Goal: Information Seeking & Learning: Learn about a topic

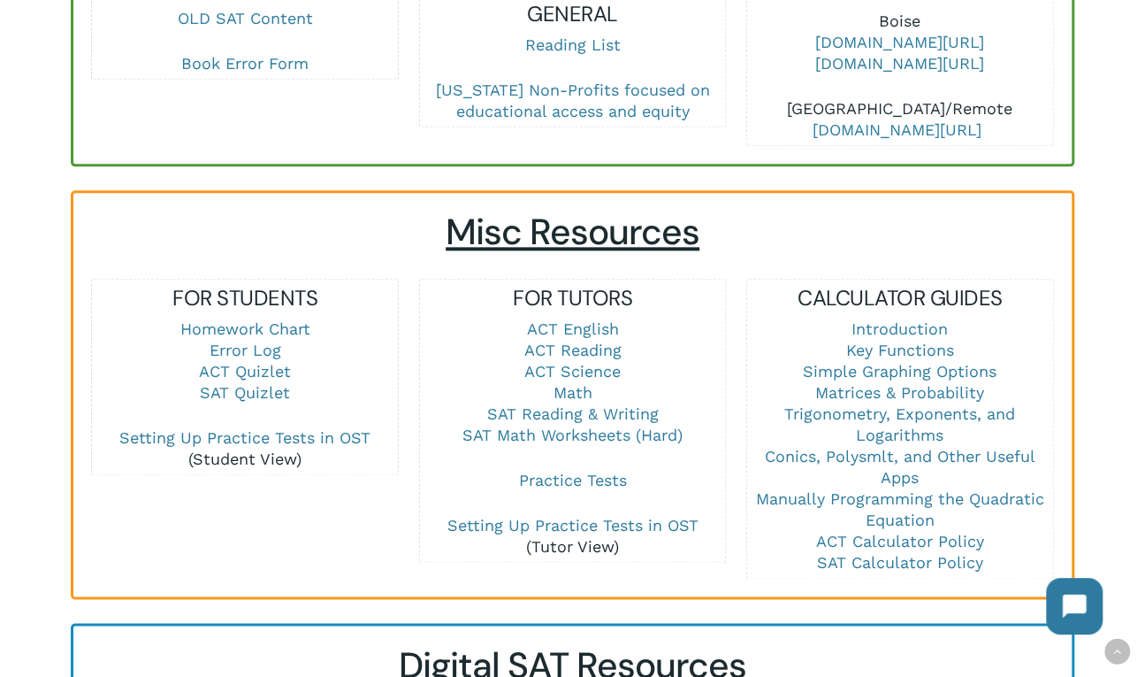
scroll to position [1238, 0]
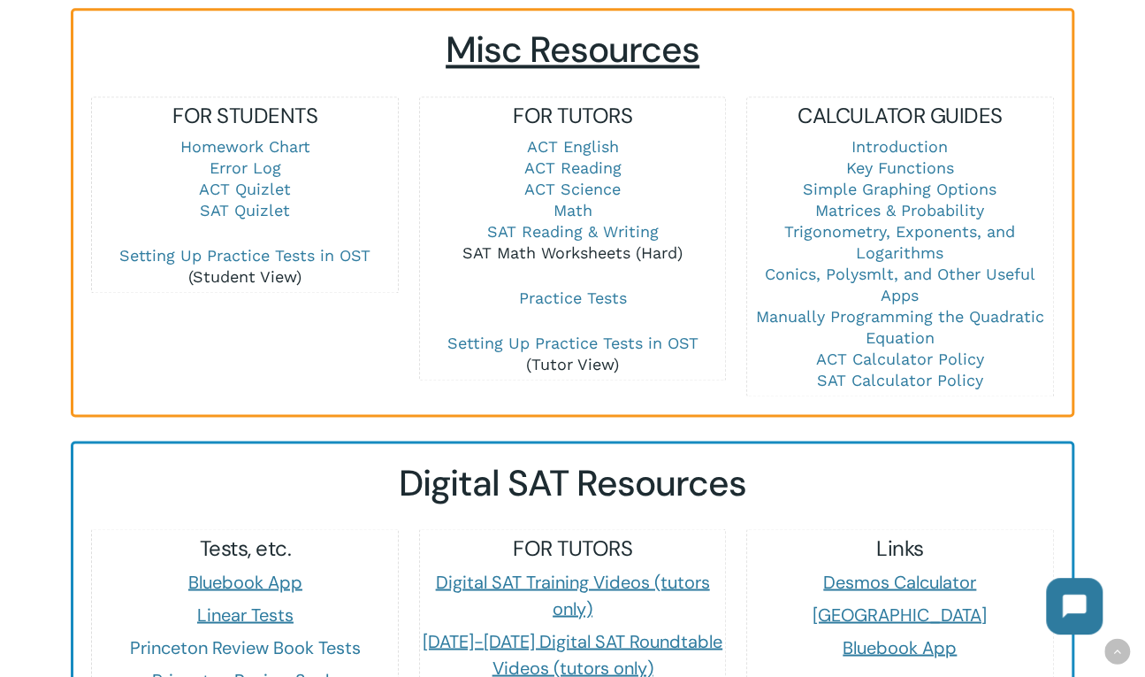
click at [576, 252] on link "SAT Math Worksheets (Hard)" at bounding box center [573, 252] width 220 height 19
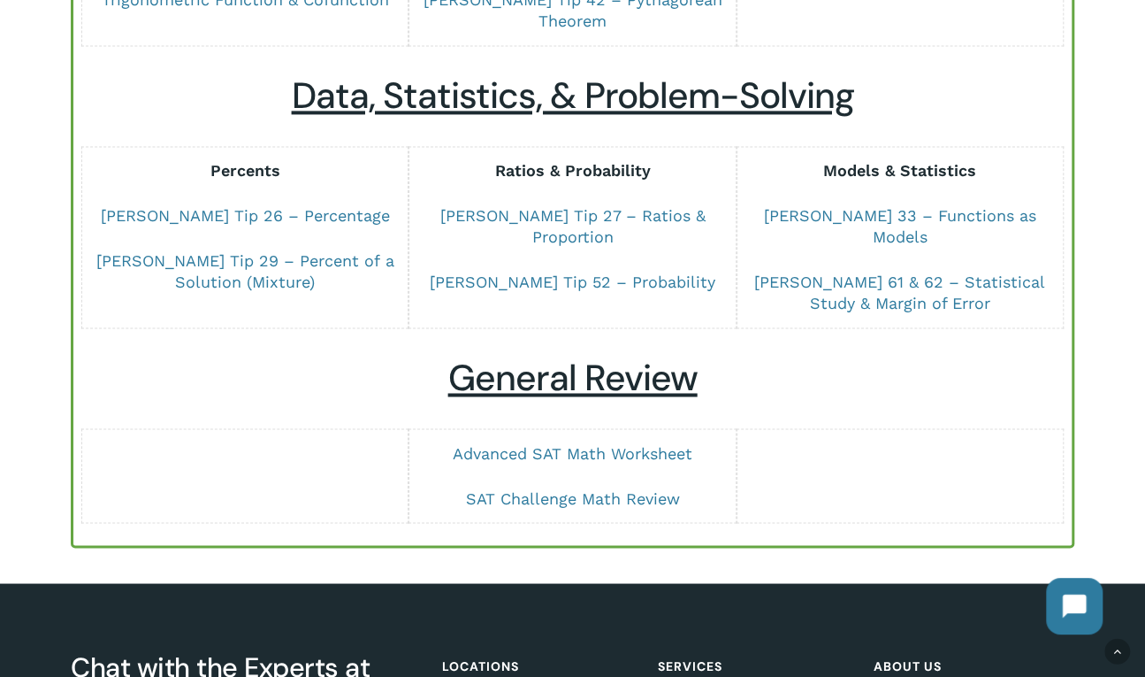
scroll to position [1415, 0]
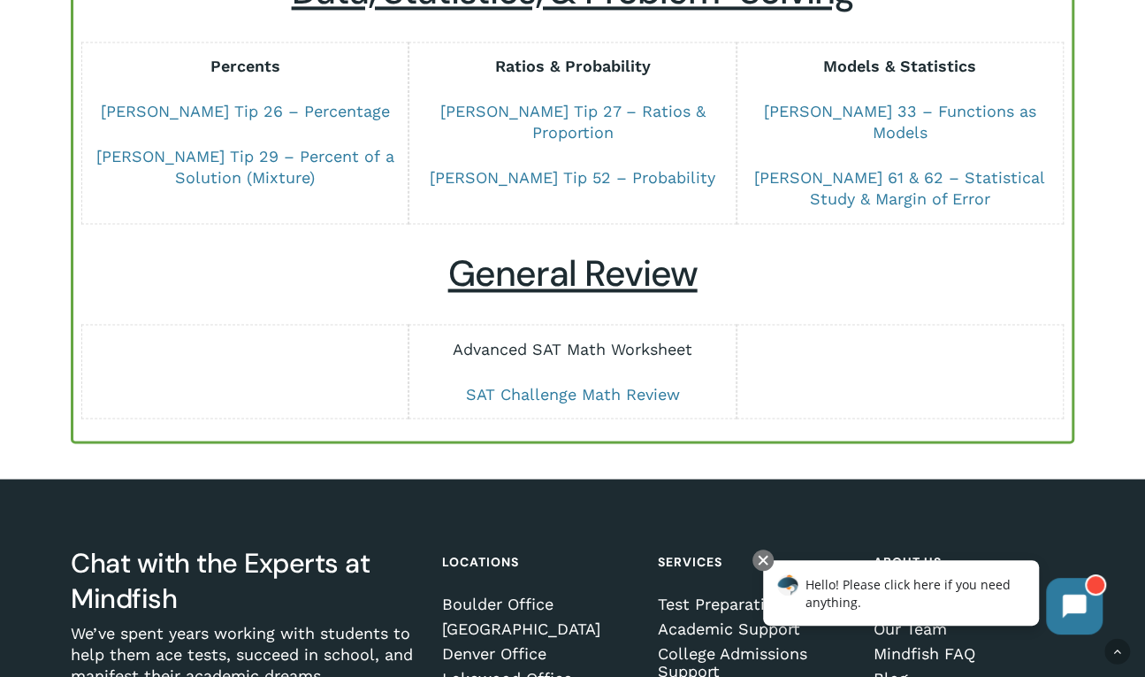
click at [559, 339] on link "Advanced SAT Math Worksheet" at bounding box center [573, 348] width 240 height 19
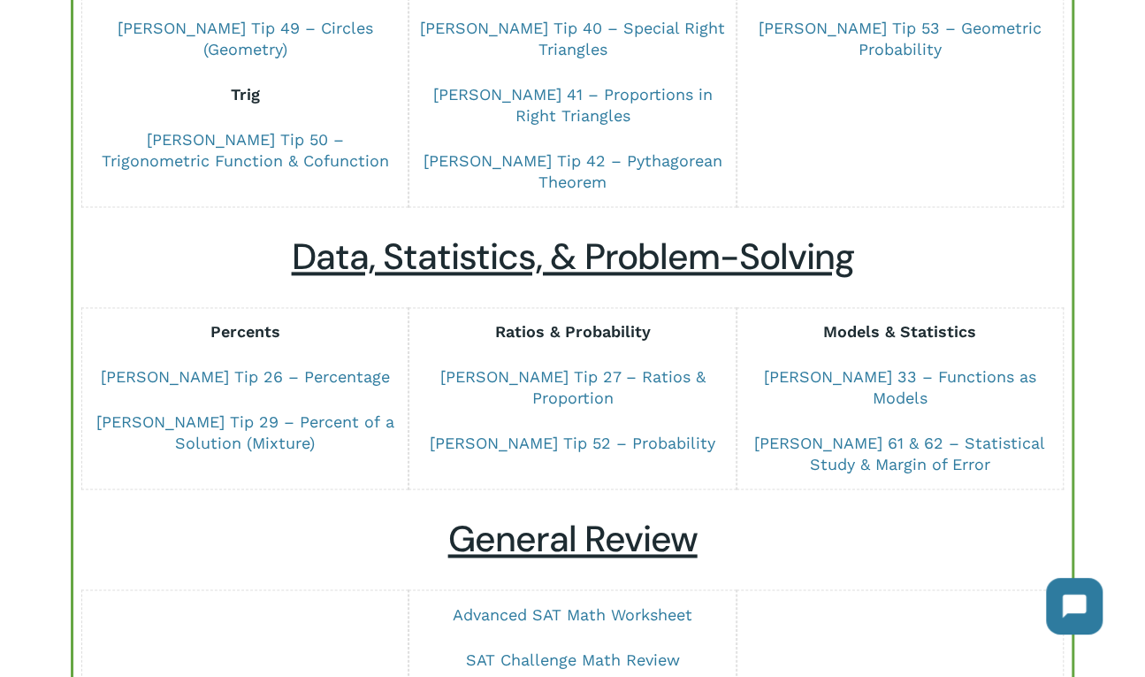
scroll to position [708, 0]
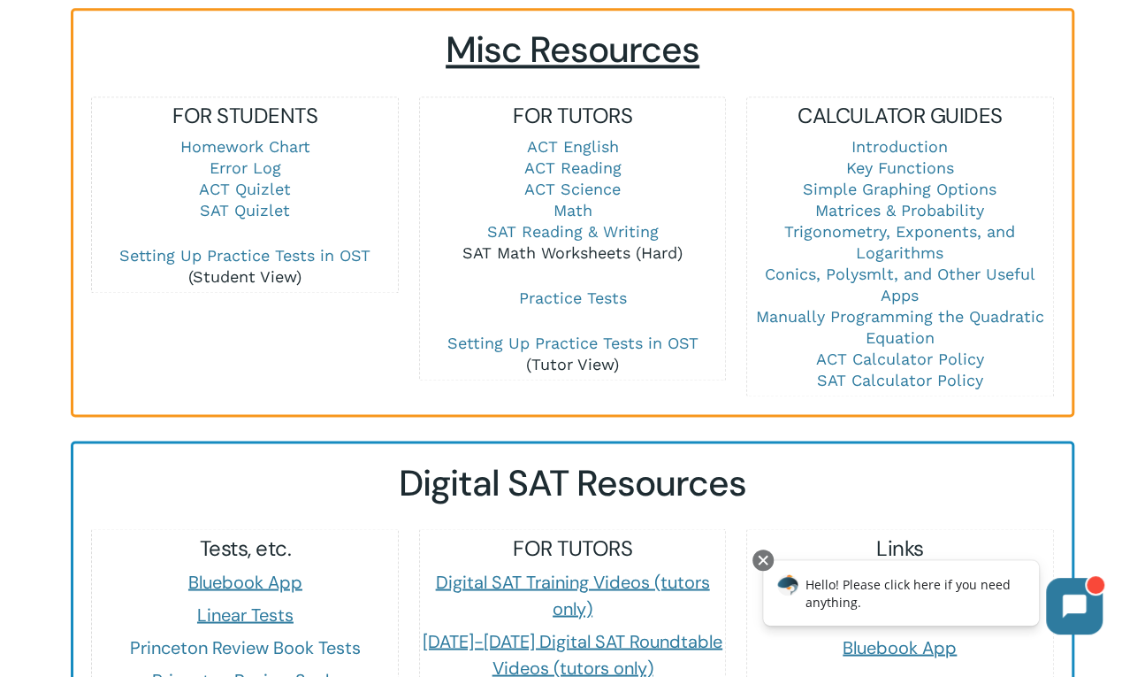
click at [574, 254] on link "SAT Math Worksheets (Hard)" at bounding box center [573, 252] width 220 height 19
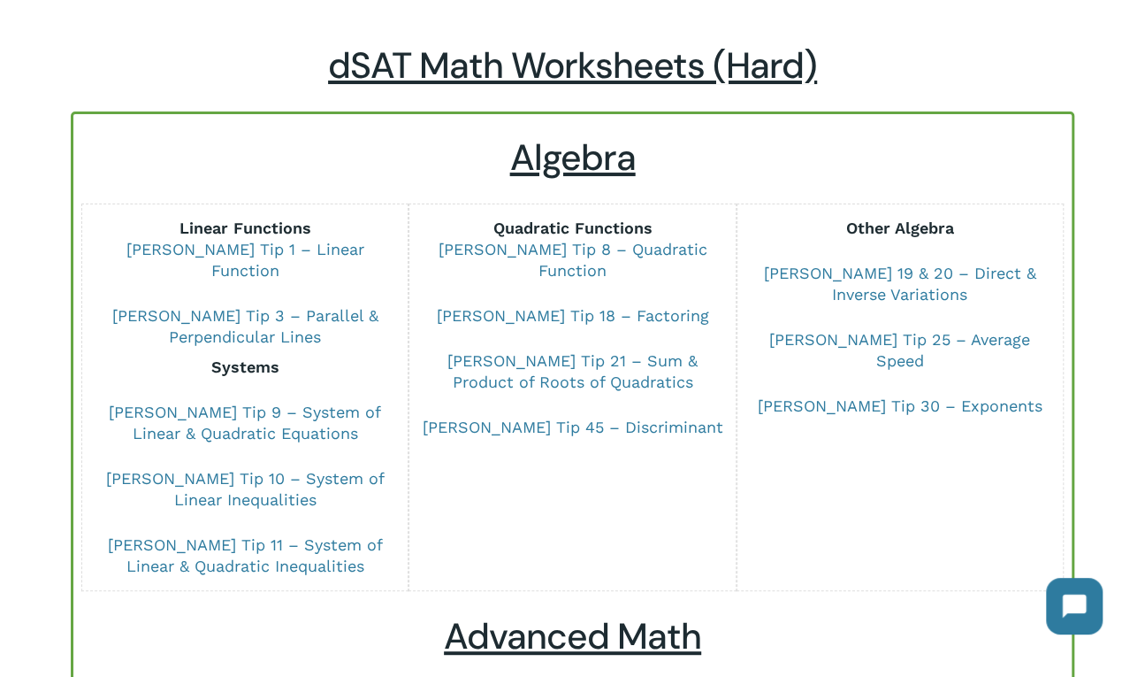
scroll to position [177, 0]
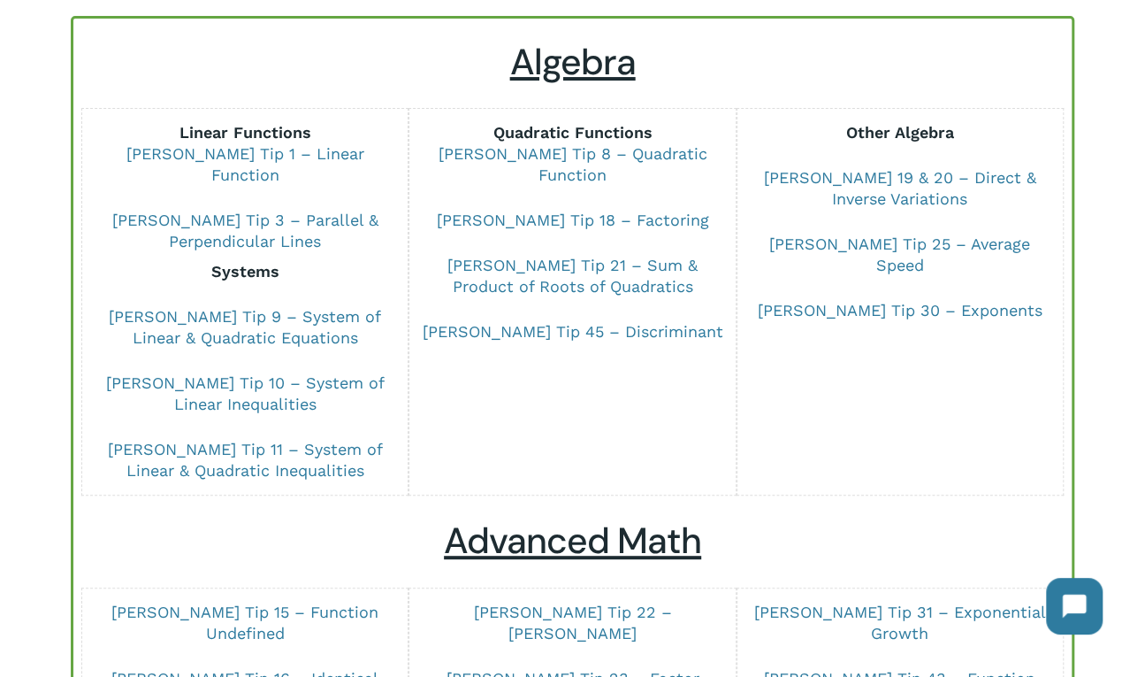
drag, startPoint x: 226, startPoint y: 512, endPoint x: 241, endPoint y: 507, distance: 15.9
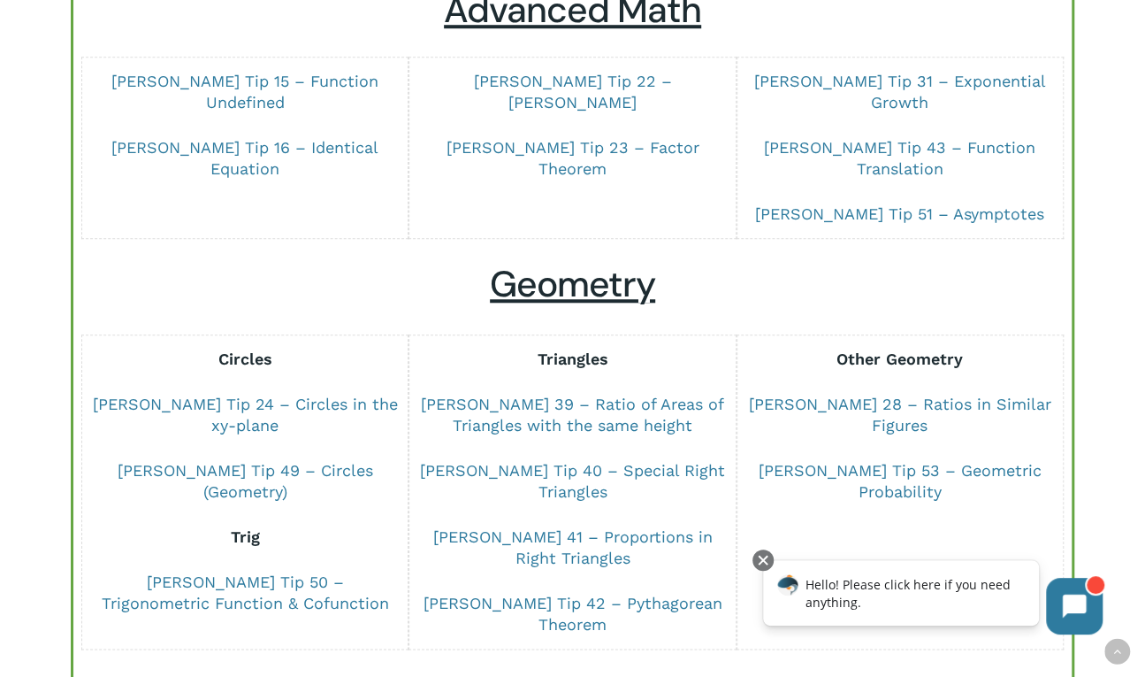
scroll to position [531, 0]
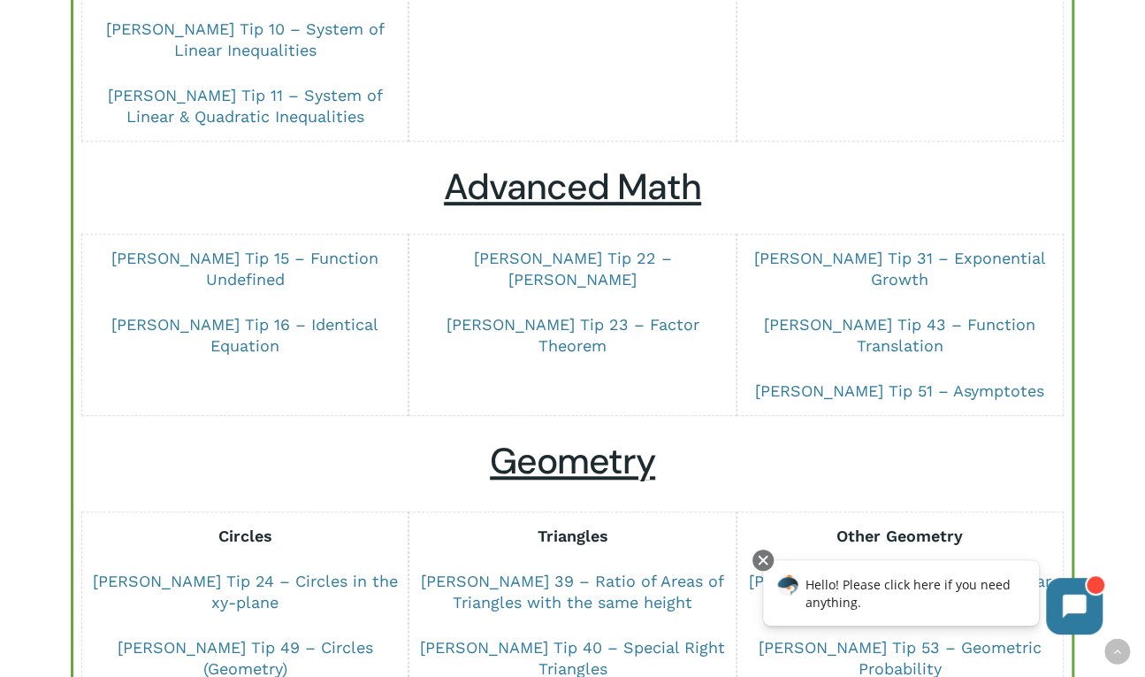
click at [53, 98] on div "dSAT Math Worksheets (Hard) Algebra Linear Functions Dr Chung Tip 1 – Linear Fu…" at bounding box center [572, 462] width 1145 height 1734
click at [50, 238] on div "dSAT Math Worksheets (Hard) Algebra Linear Functions Dr Chung Tip 1 – Linear Fu…" at bounding box center [572, 462] width 1145 height 1734
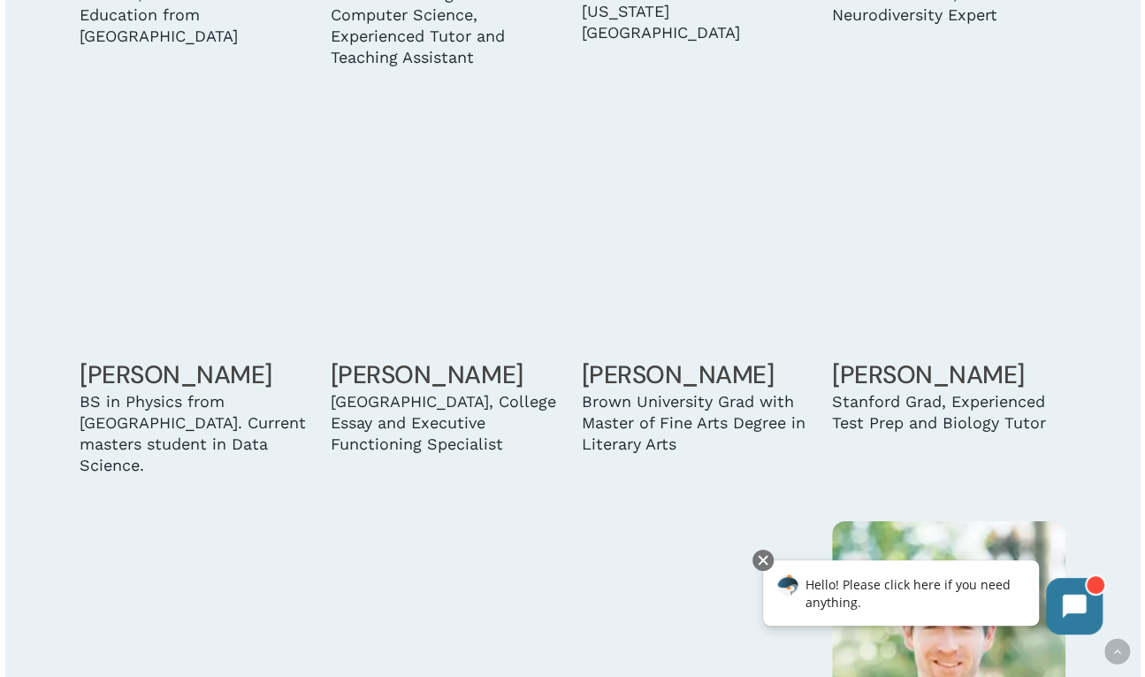
scroll to position [2653, 0]
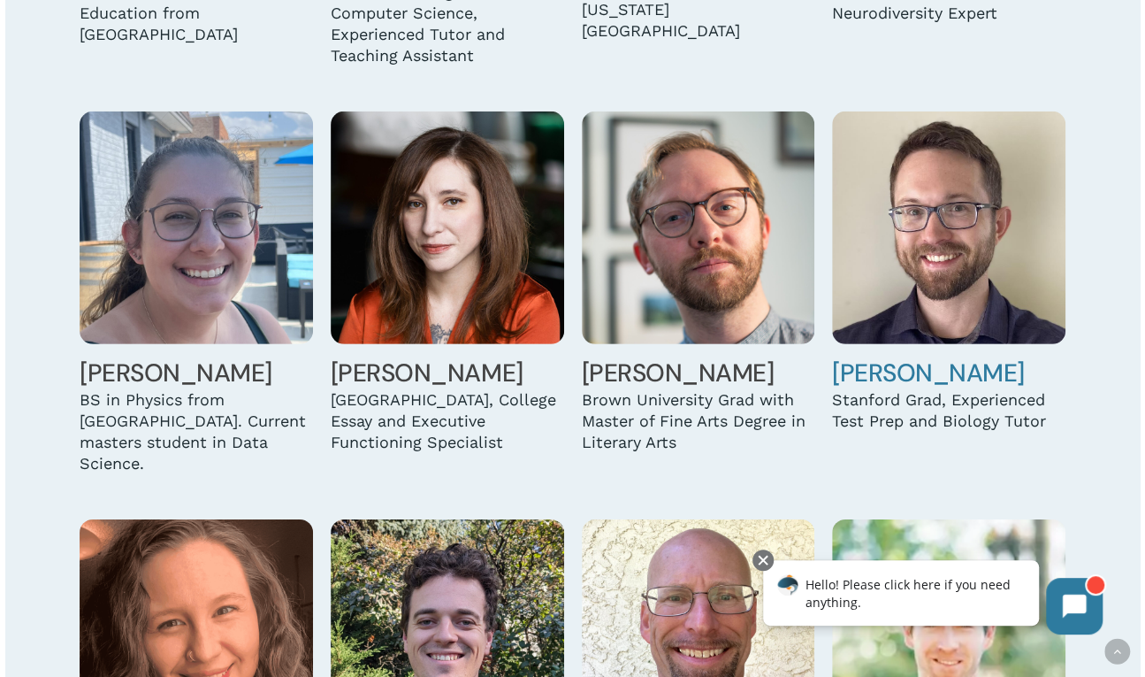
click at [977, 279] on img at bounding box center [948, 227] width 233 height 233
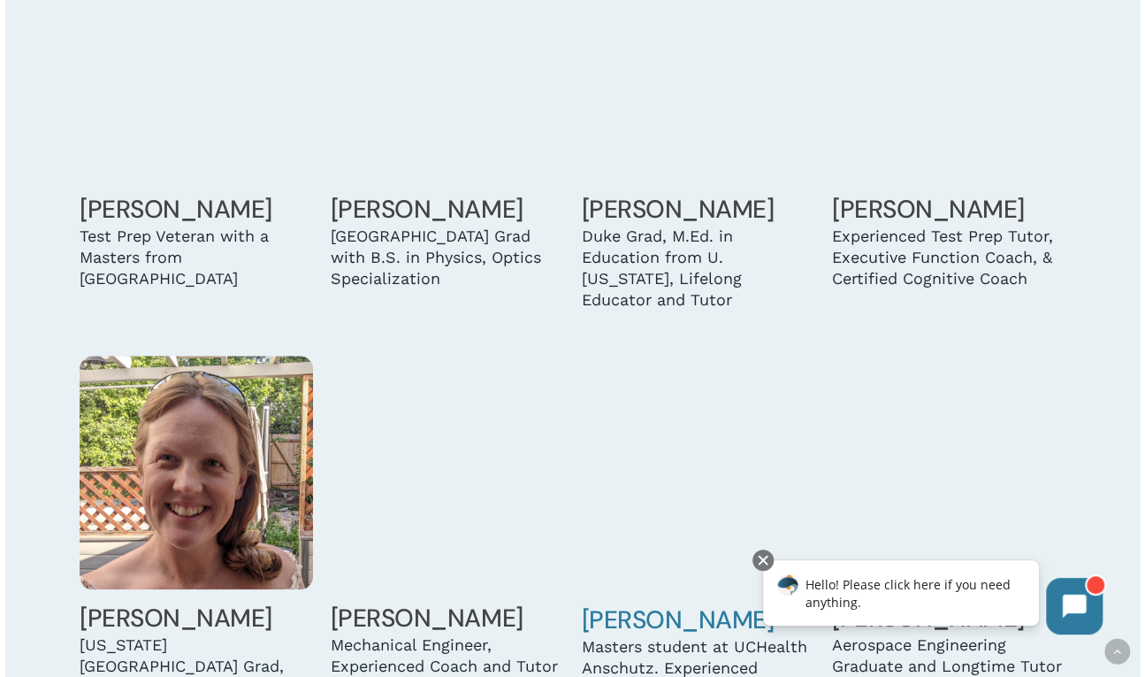
scroll to position [4149, 0]
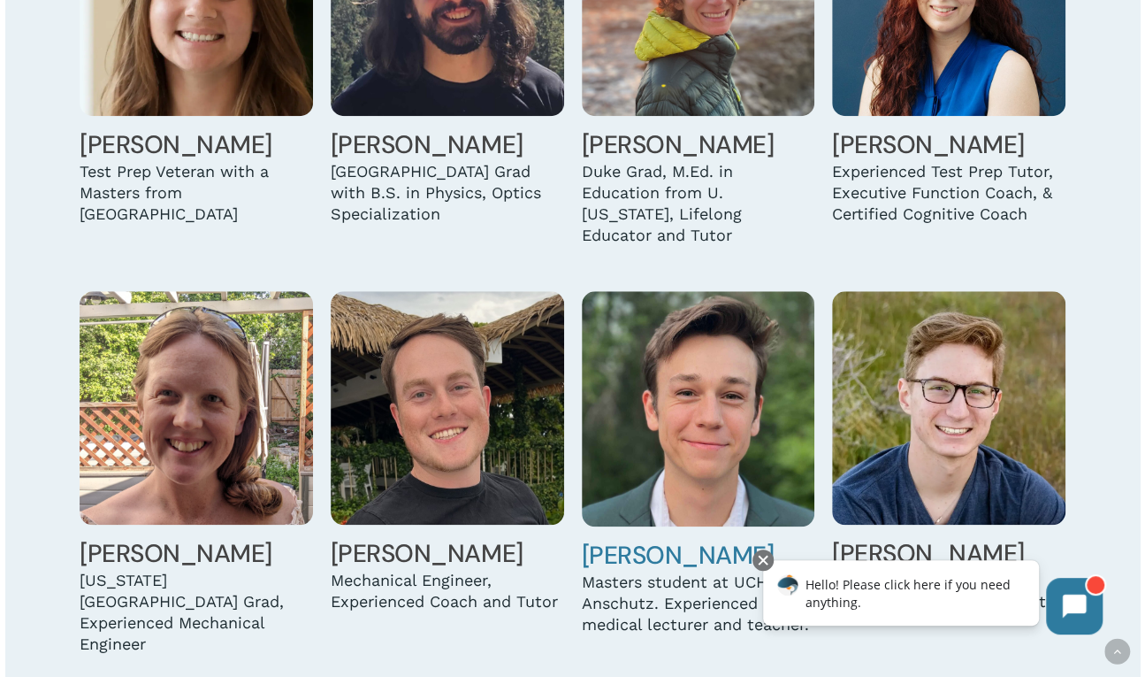
click at [767, 381] on img at bounding box center [698, 408] width 233 height 234
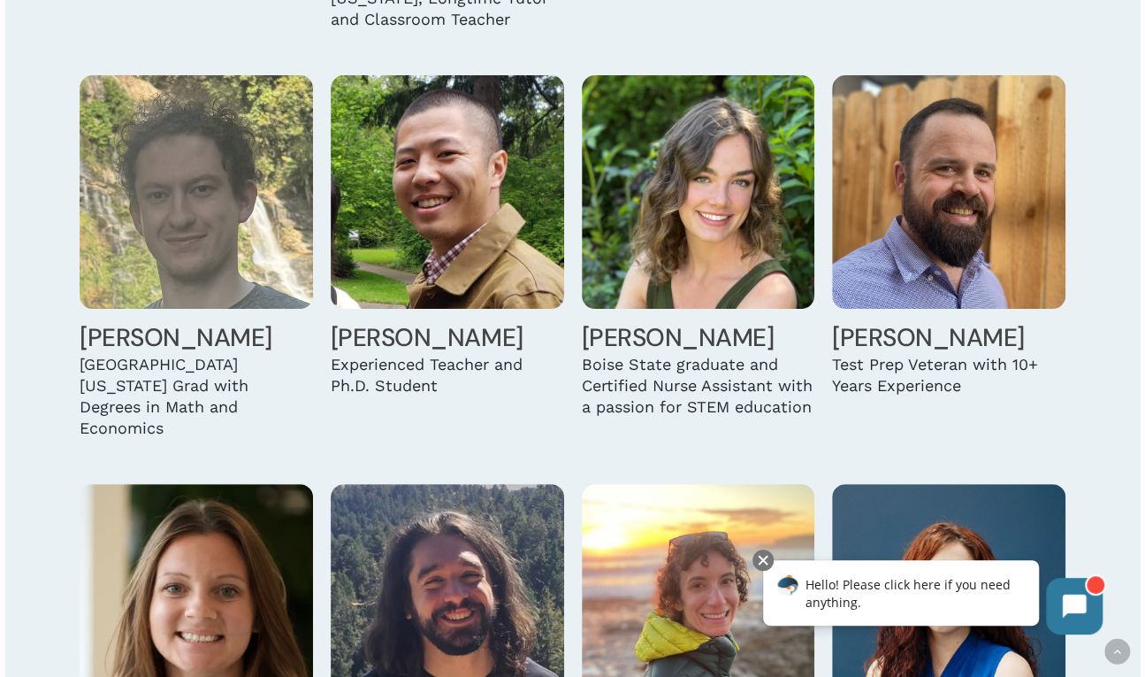
scroll to position [3522, 0]
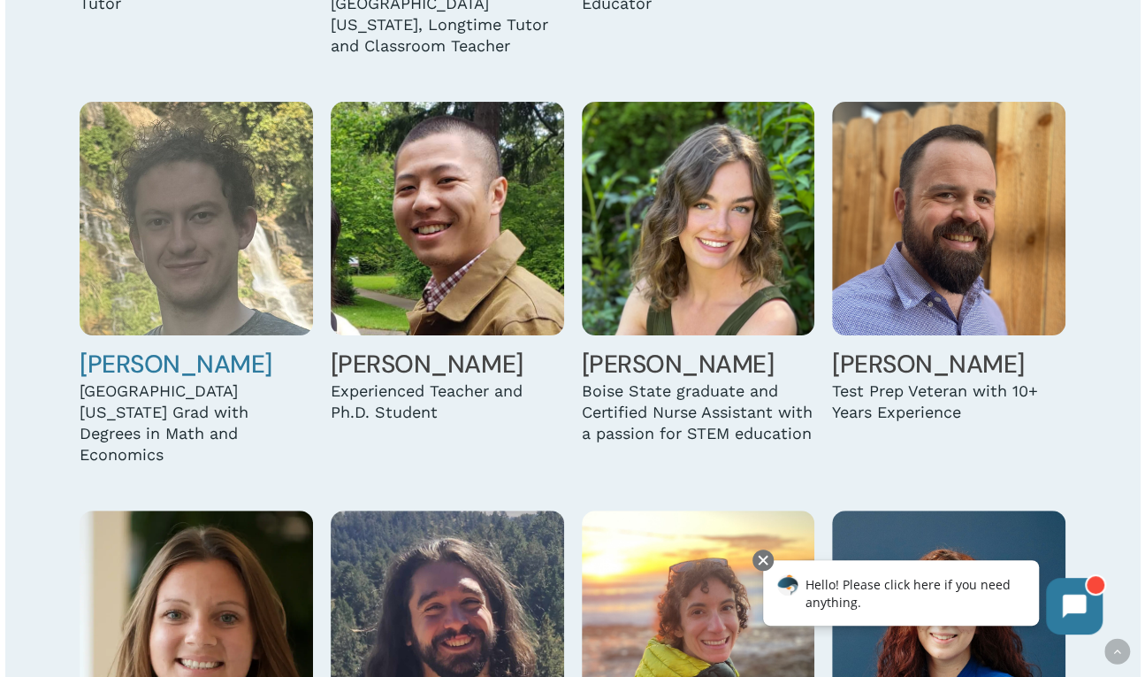
drag, startPoint x: 65, startPoint y: 337, endPoint x: 78, endPoint y: 338, distance: 12.4
click at [65, 337] on div "Stacey Acquavella Certified Executive Function Coach & Disability Advocate Susa…" at bounding box center [573, 55] width 1024 height 4146
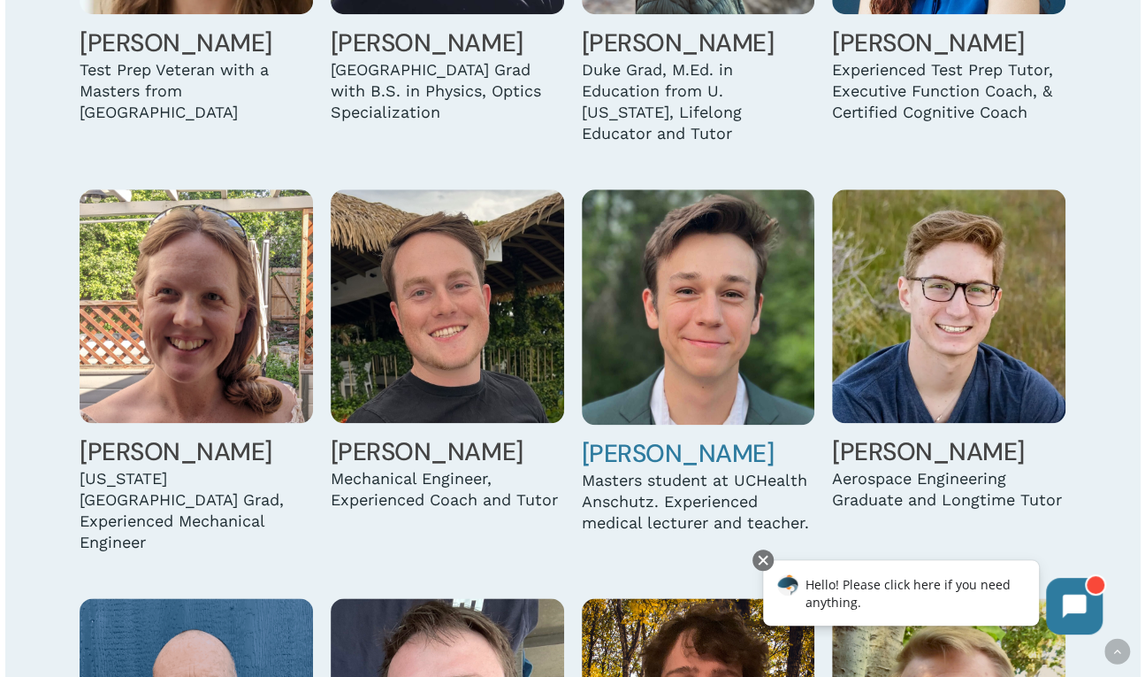
scroll to position [4406, 0]
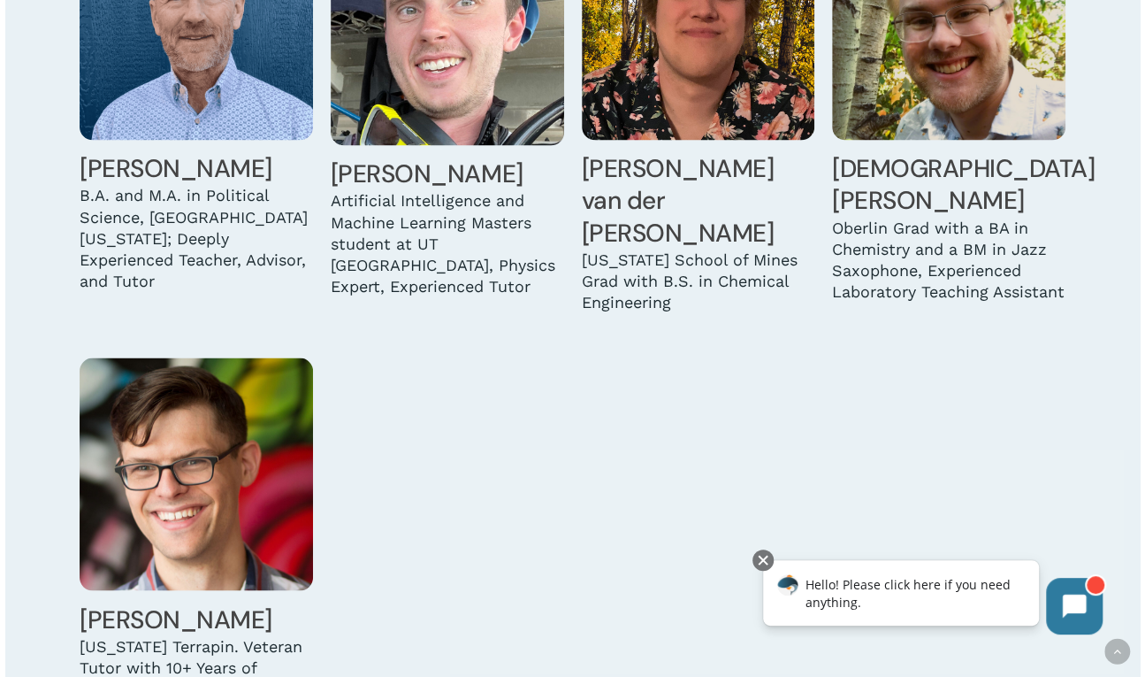
scroll to position [5025, 0]
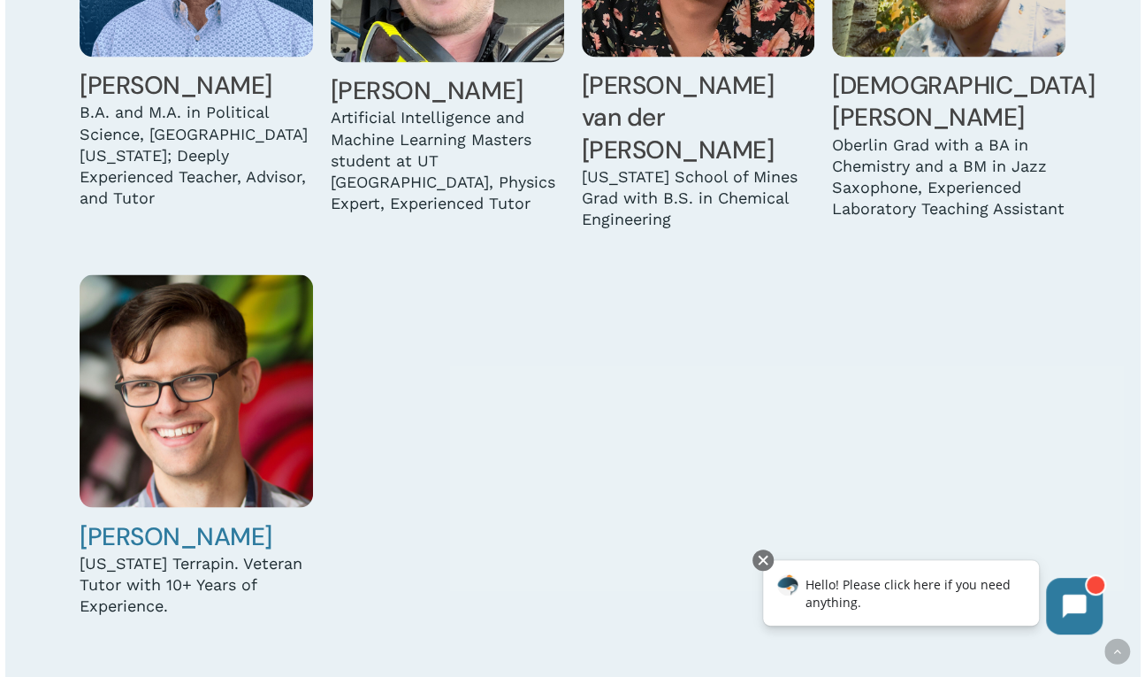
click at [188, 347] on img at bounding box center [196, 390] width 233 height 233
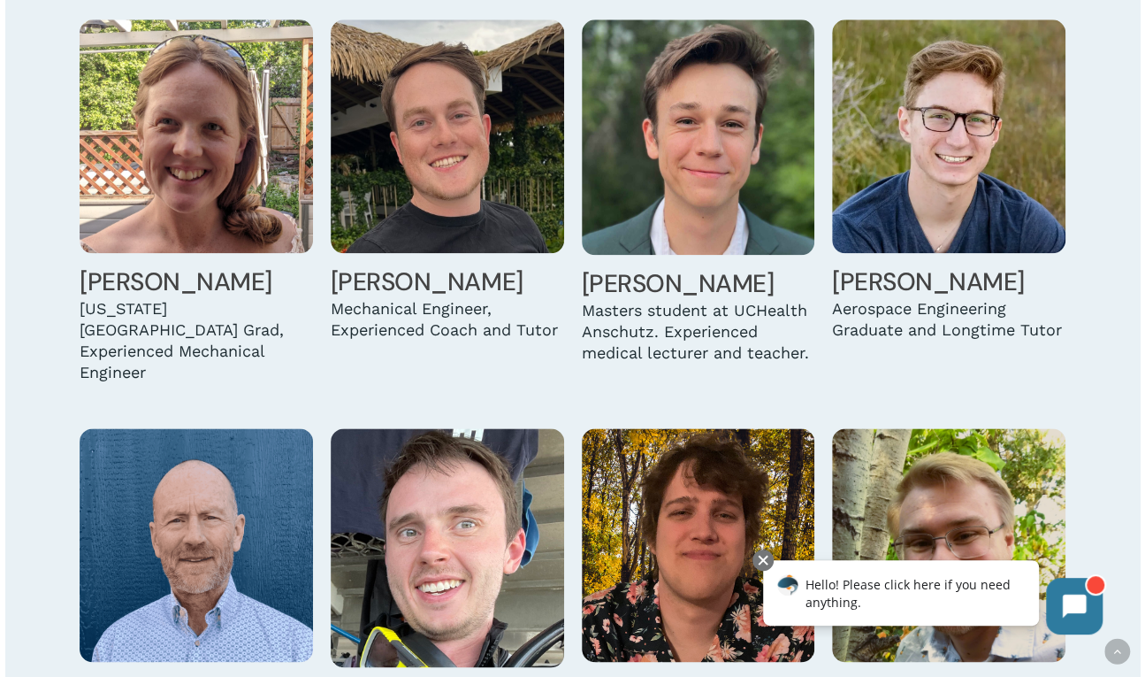
scroll to position [4311, 0]
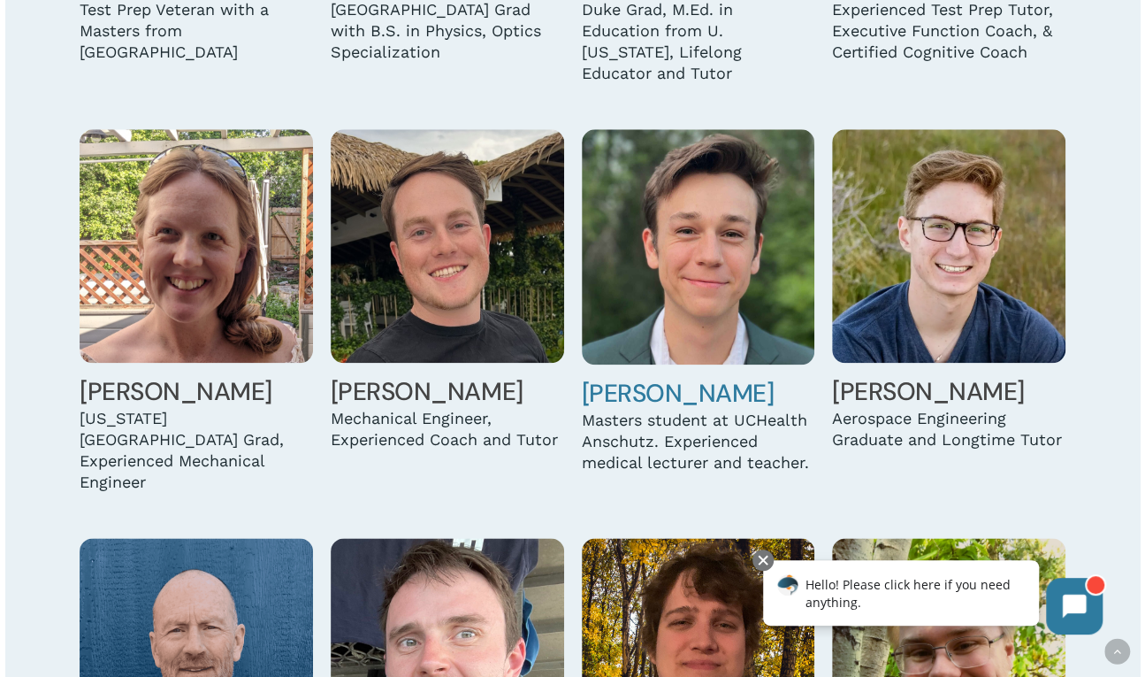
click at [721, 242] on img at bounding box center [698, 246] width 233 height 234
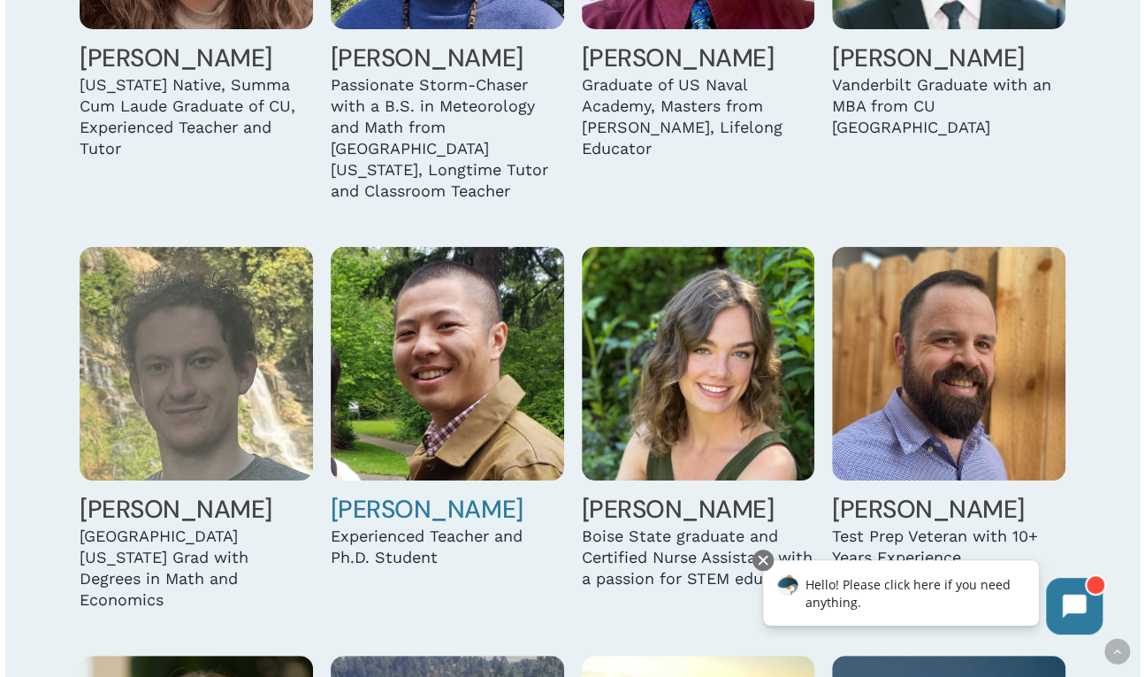
scroll to position [3242, 0]
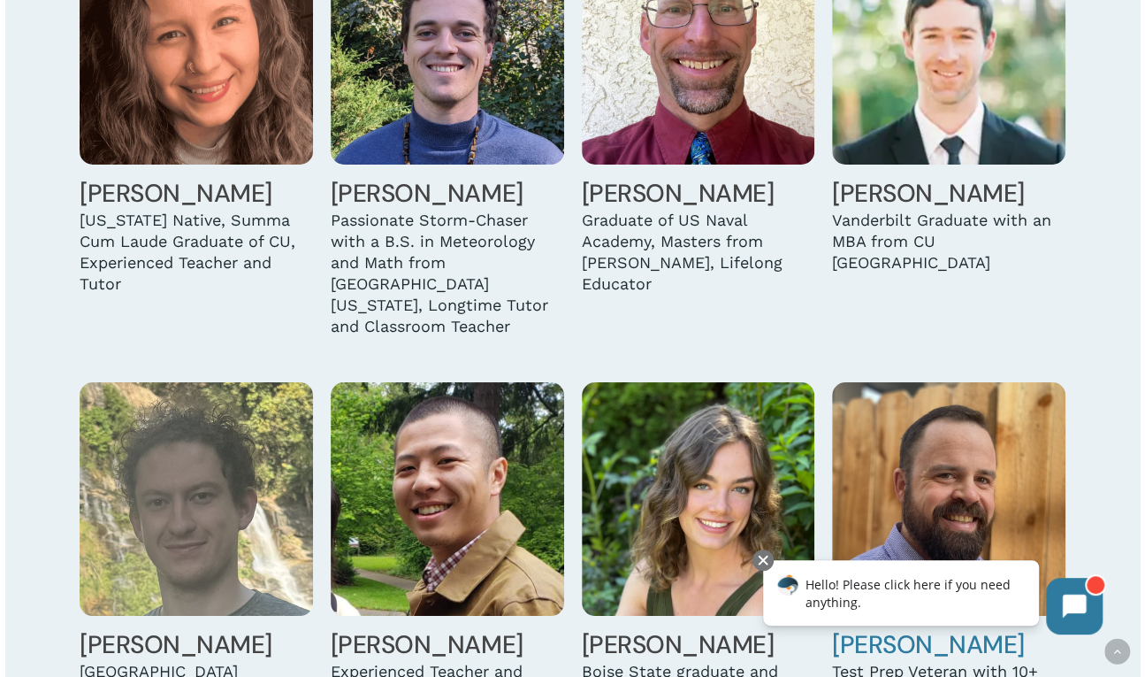
click at [929, 414] on img at bounding box center [948, 498] width 233 height 233
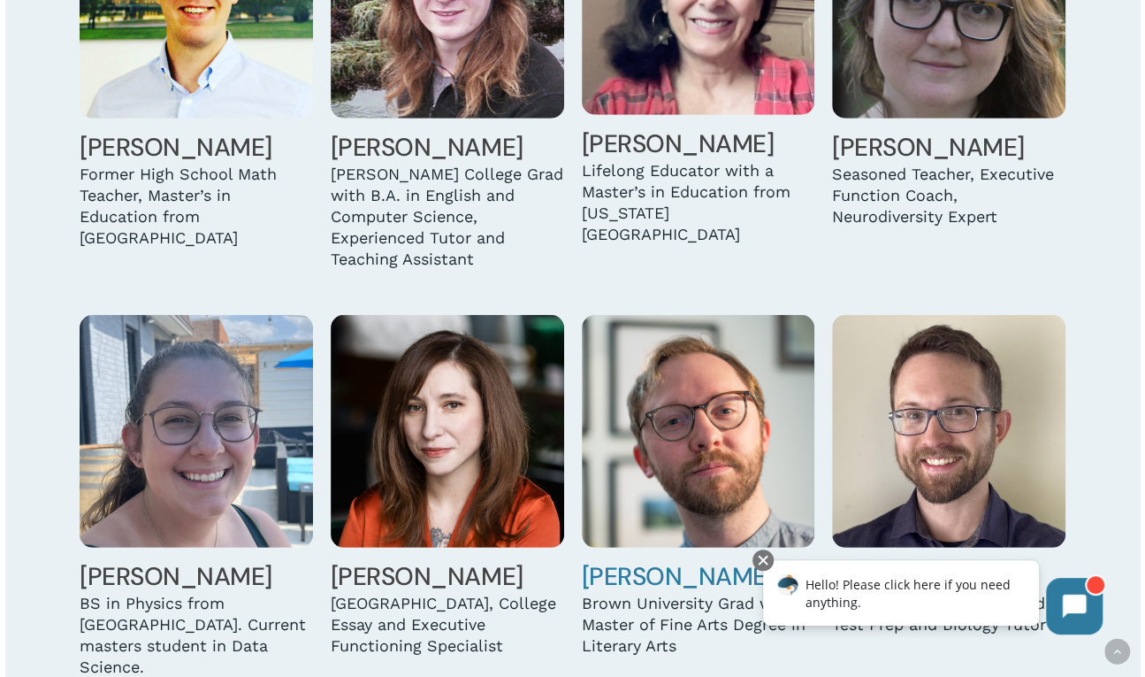
scroll to position [2438, 0]
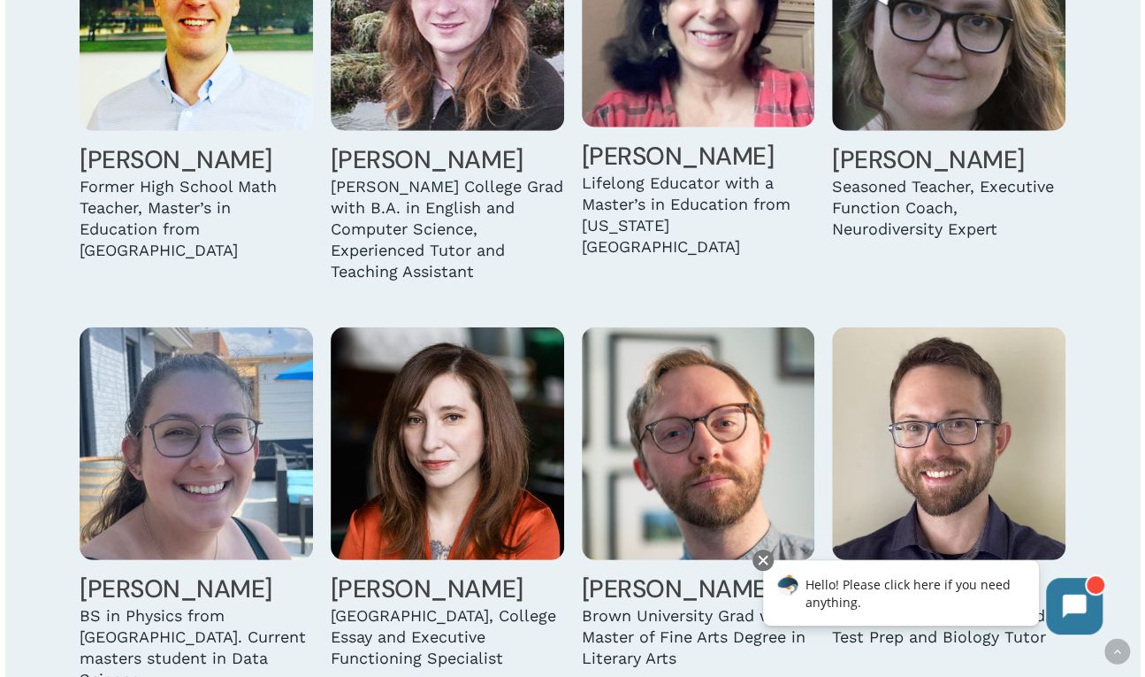
click at [884, 420] on img at bounding box center [948, 443] width 233 height 233
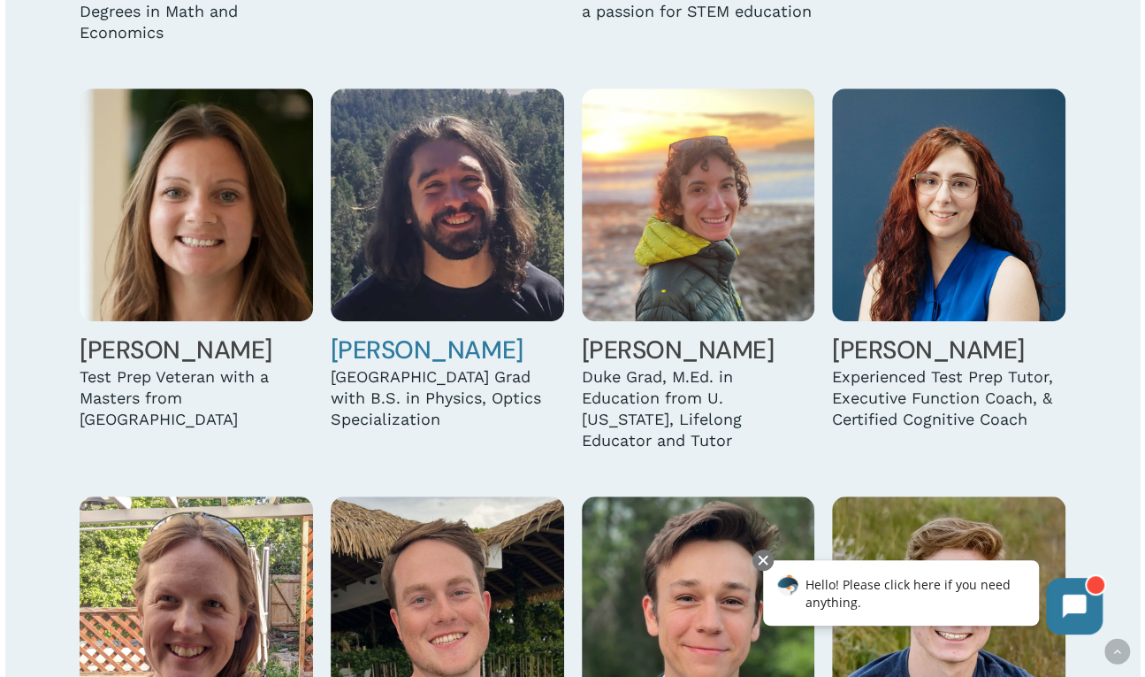
scroll to position [4111, 0]
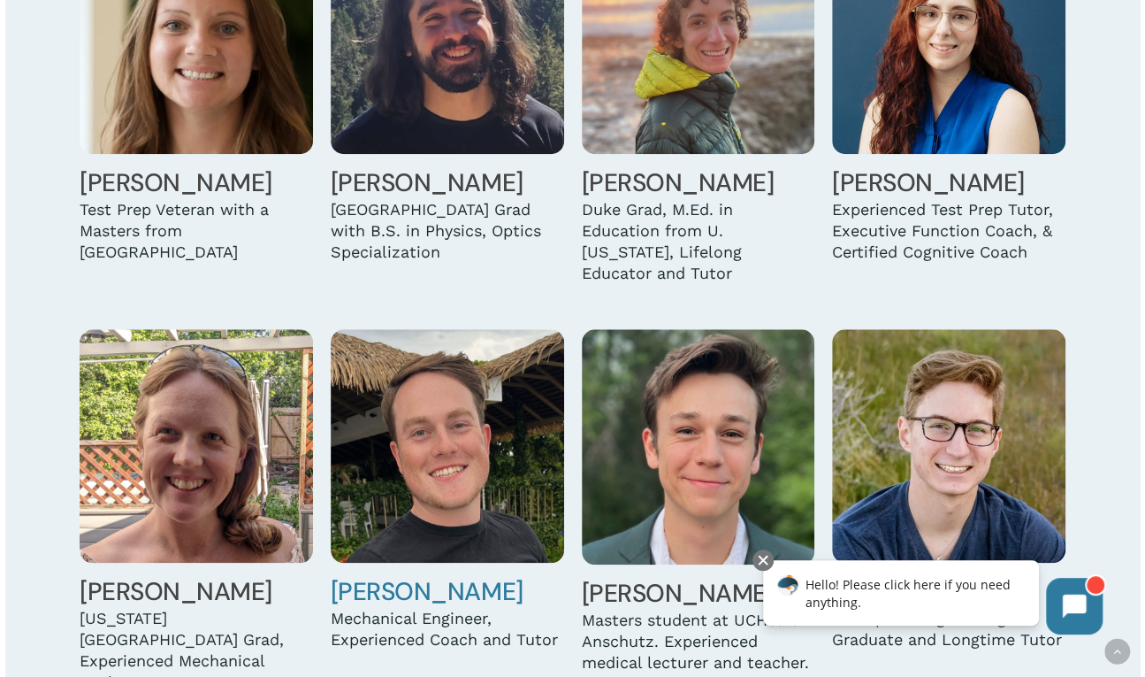
click at [458, 329] on img at bounding box center [447, 445] width 233 height 233
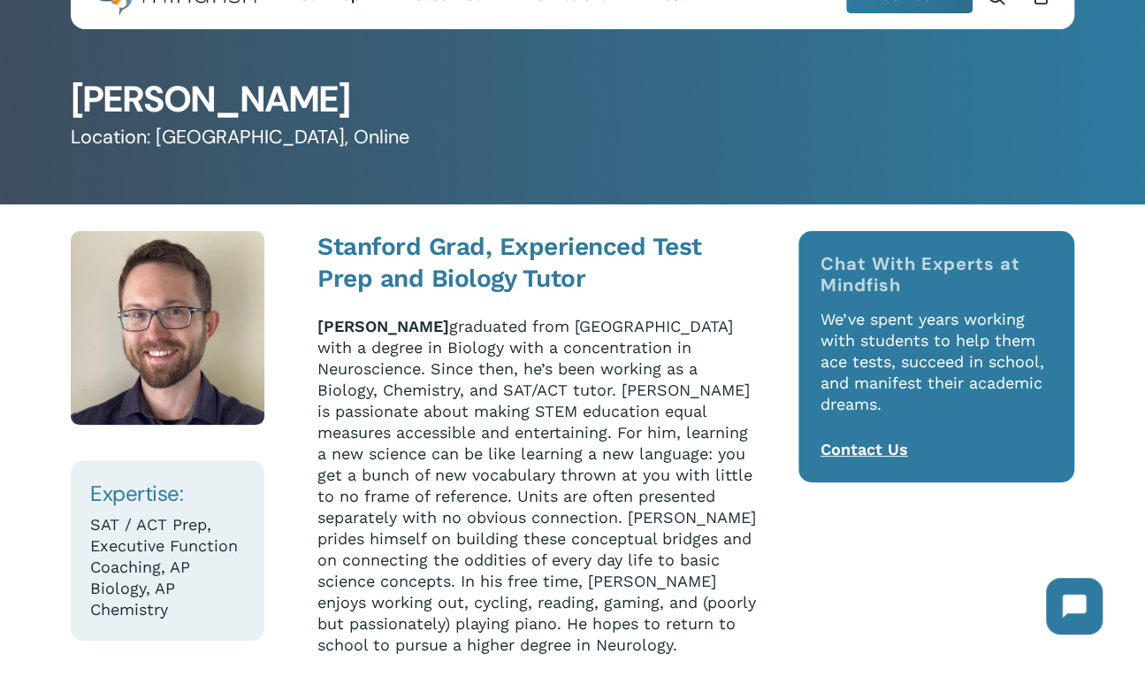
scroll to position [88, 0]
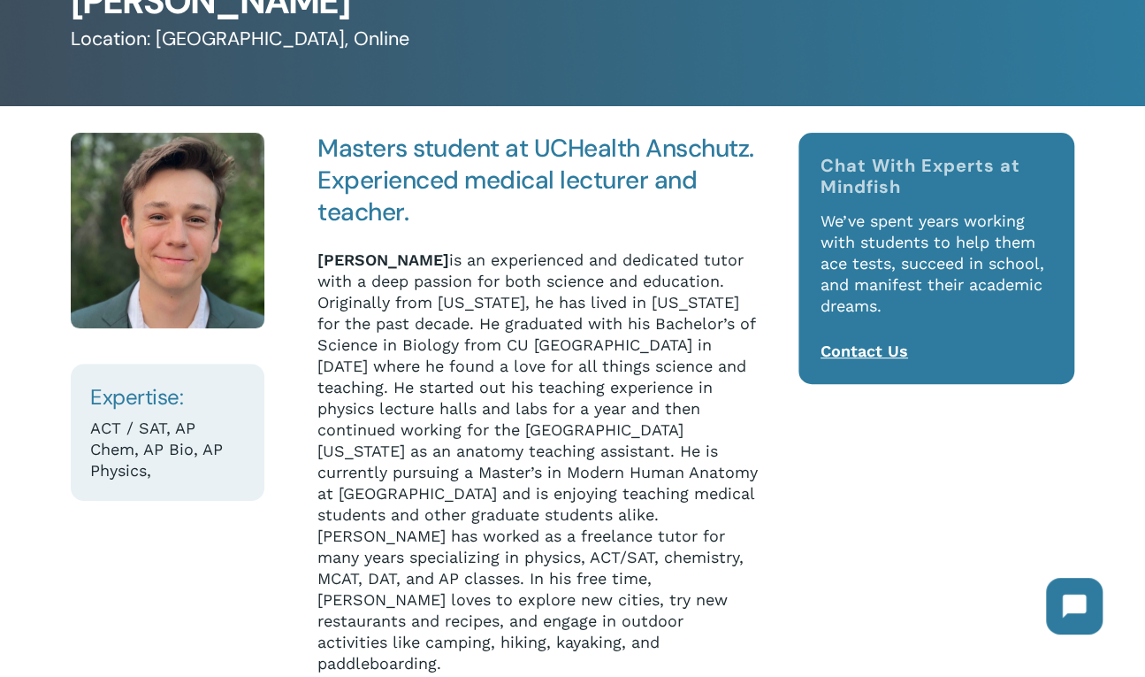
scroll to position [177, 0]
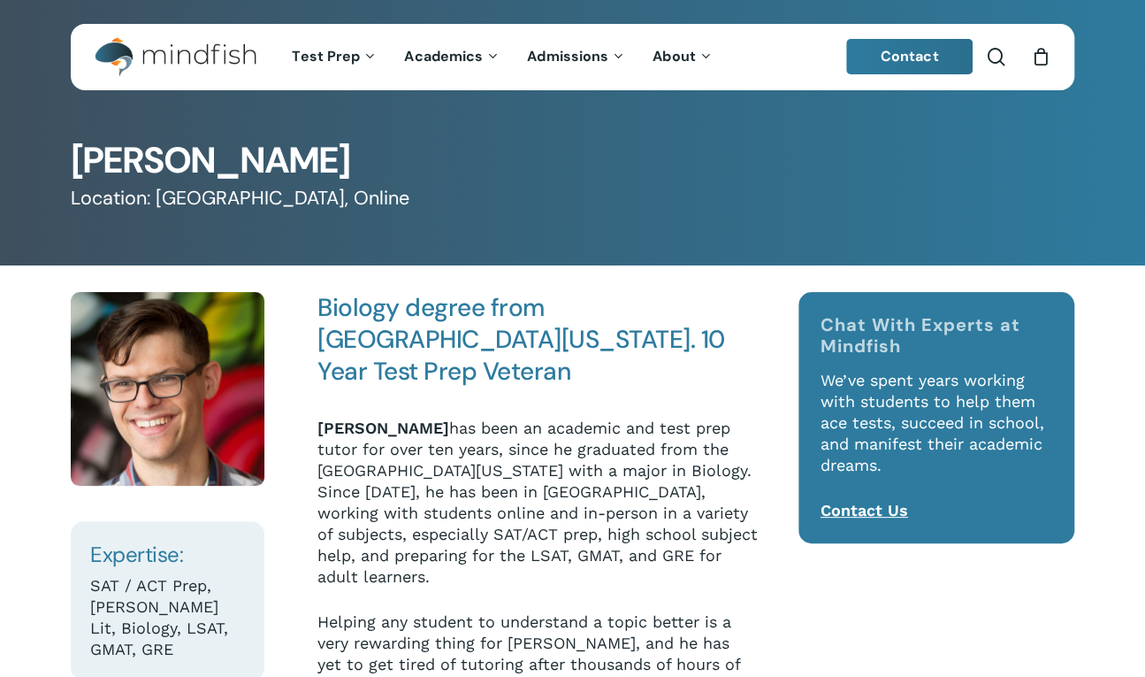
scroll to position [265, 0]
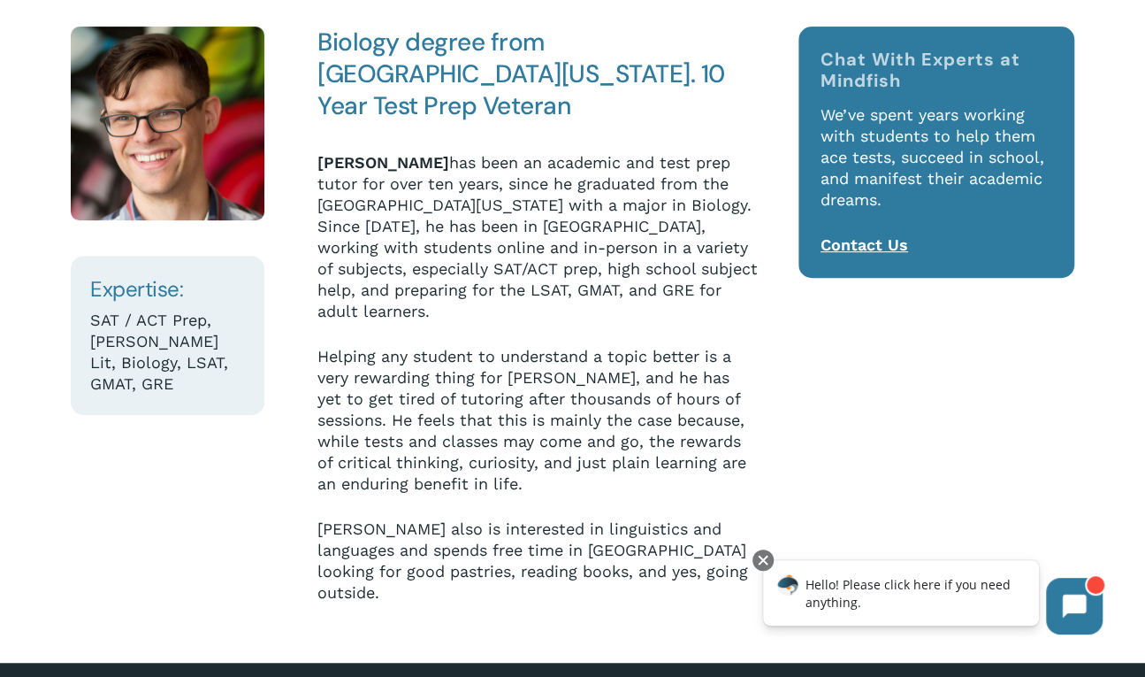
click at [37, 41] on div "Expertise: SAT / ACT Prep, AP Lang, AP Lit, Biology, LSAT, GMAT, GRE Biology de…" at bounding box center [572, 313] width 1145 height 627
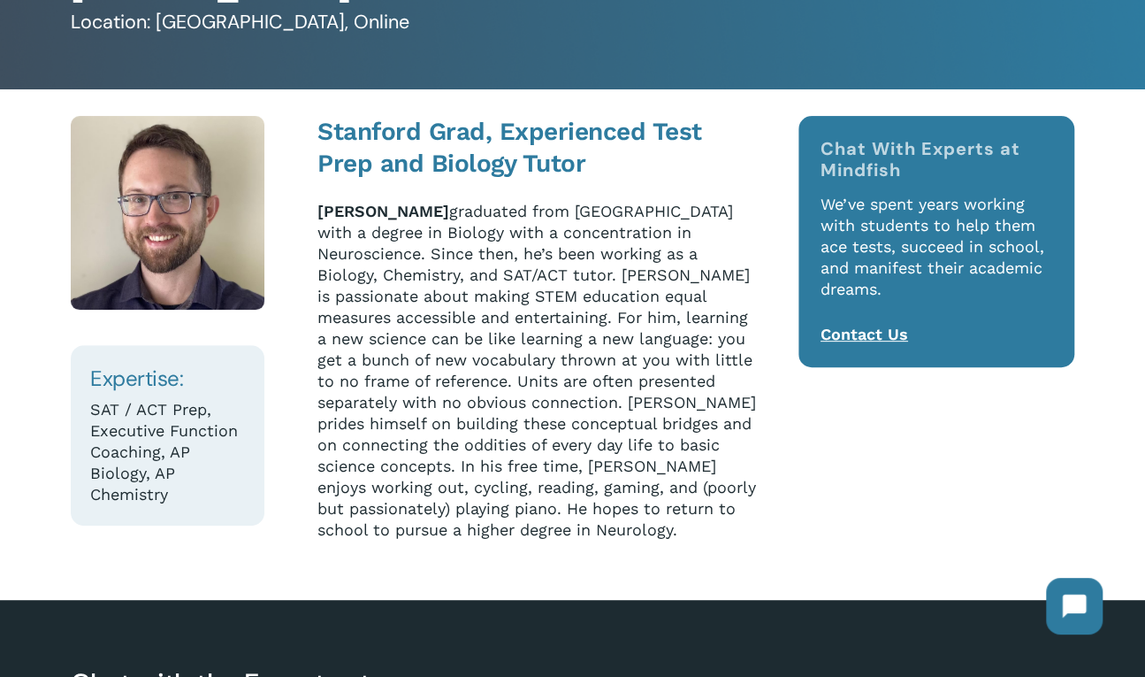
scroll to position [177, 0]
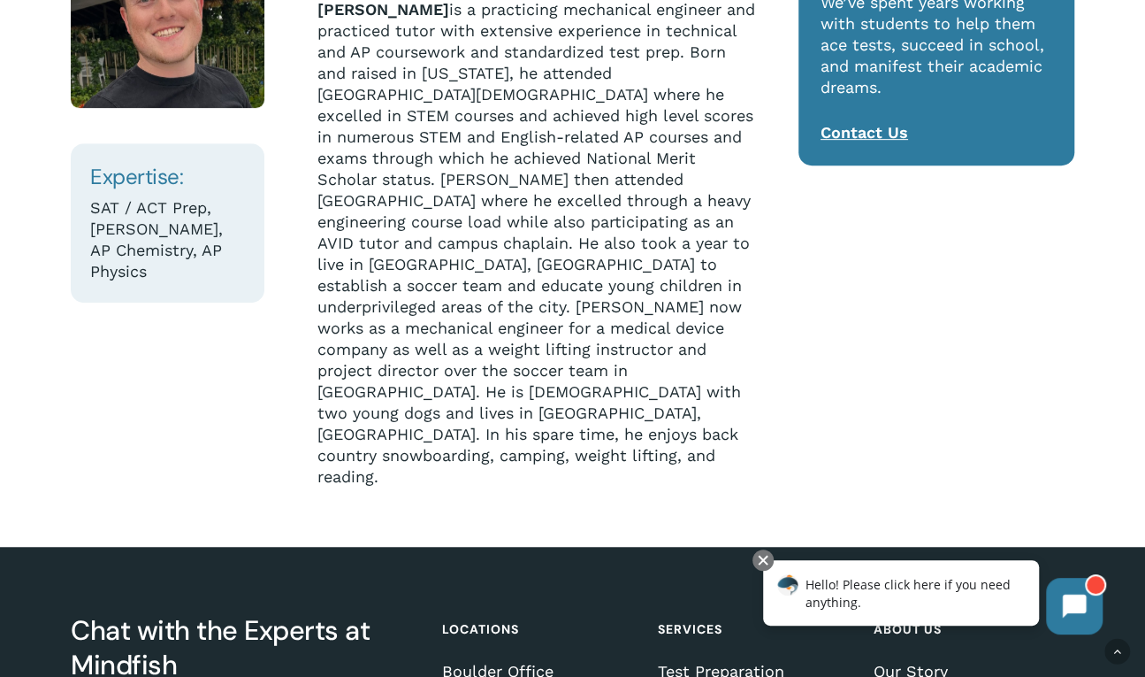
scroll to position [354, 0]
